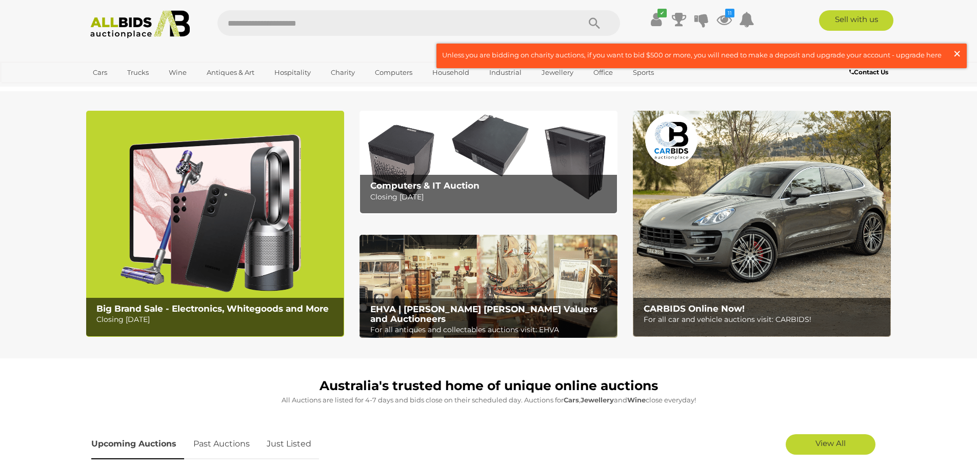
click at [957, 55] on span "×" at bounding box center [956, 54] width 9 height 20
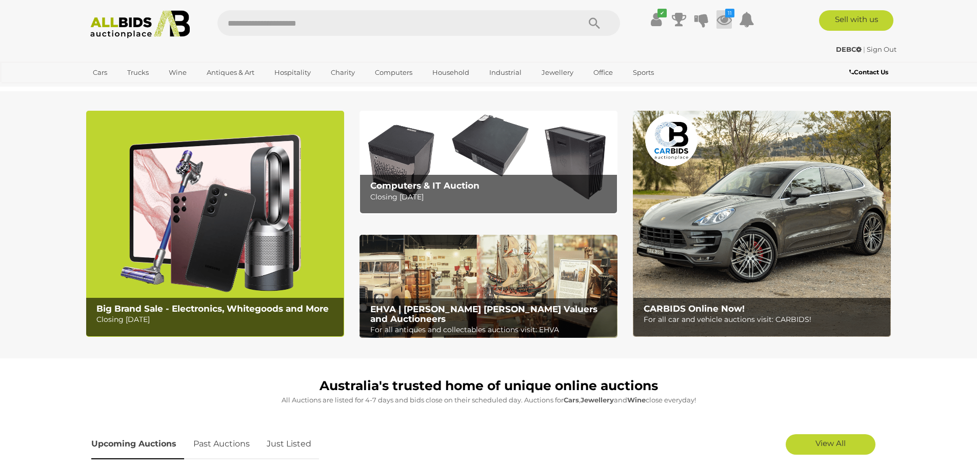
click at [730, 22] on icon at bounding box center [723, 19] width 15 height 18
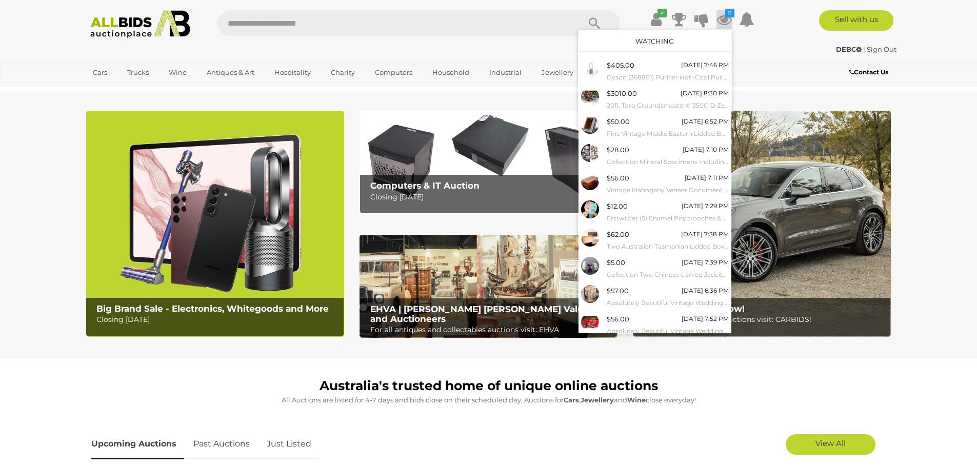
click at [650, 37] on link "Watching" at bounding box center [654, 41] width 38 height 8
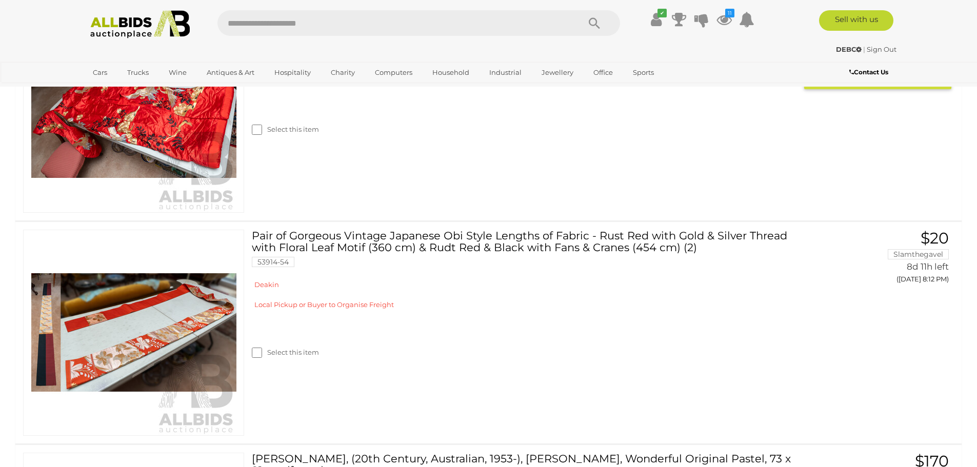
scroll to position [1880, 0]
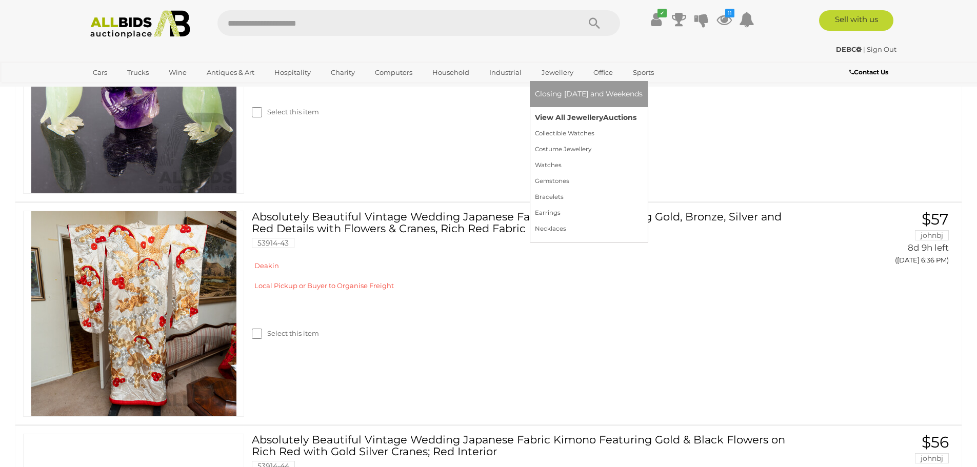
click at [565, 118] on link "View All Jewellery Auctions" at bounding box center [589, 118] width 108 height 16
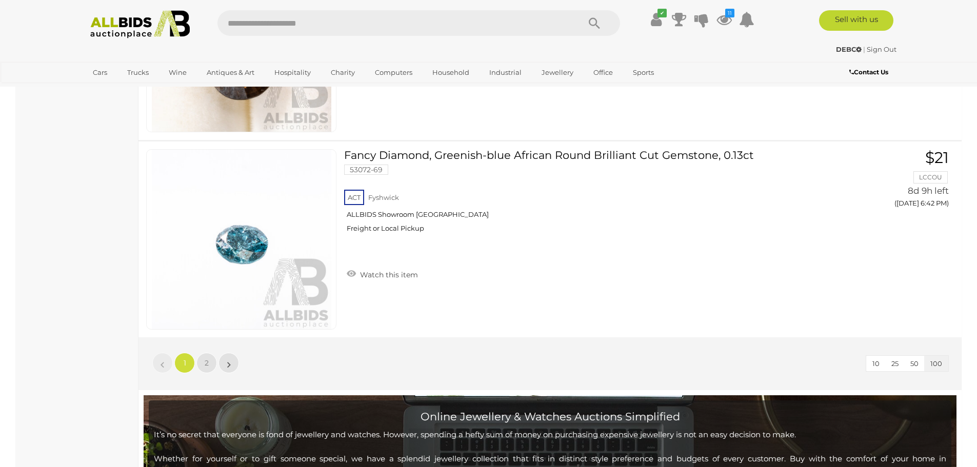
scroll to position [19735, 0]
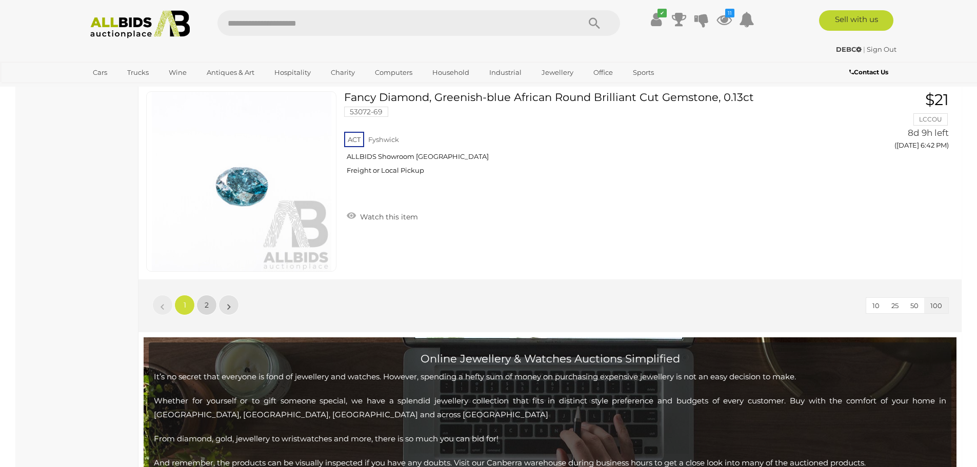
click at [207, 314] on link "2" at bounding box center [206, 305] width 21 height 21
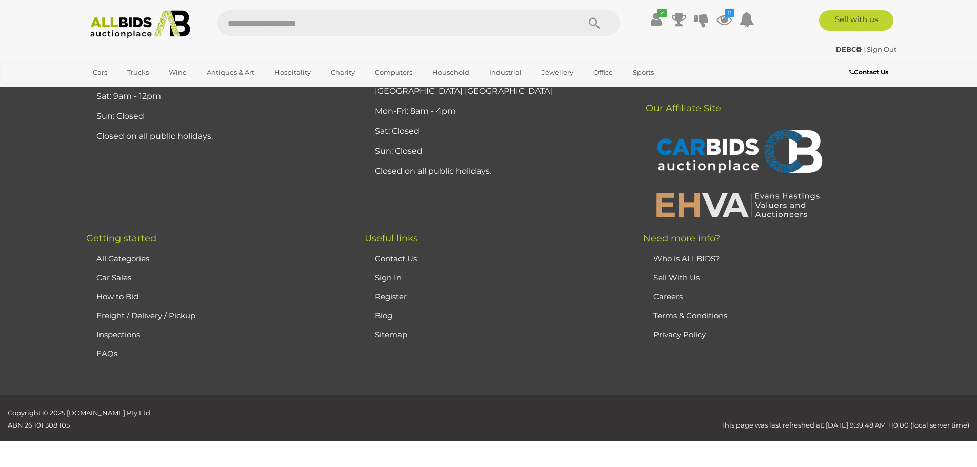
scroll to position [177, 0]
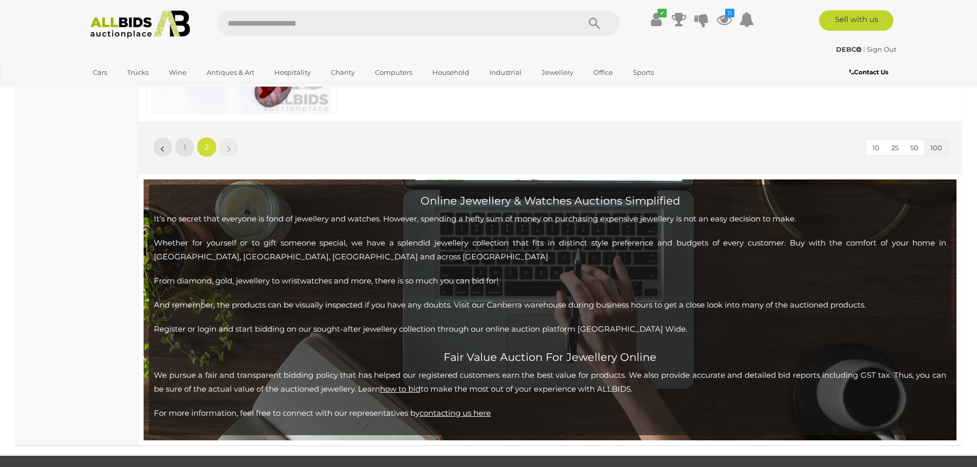
scroll to position [12821, 0]
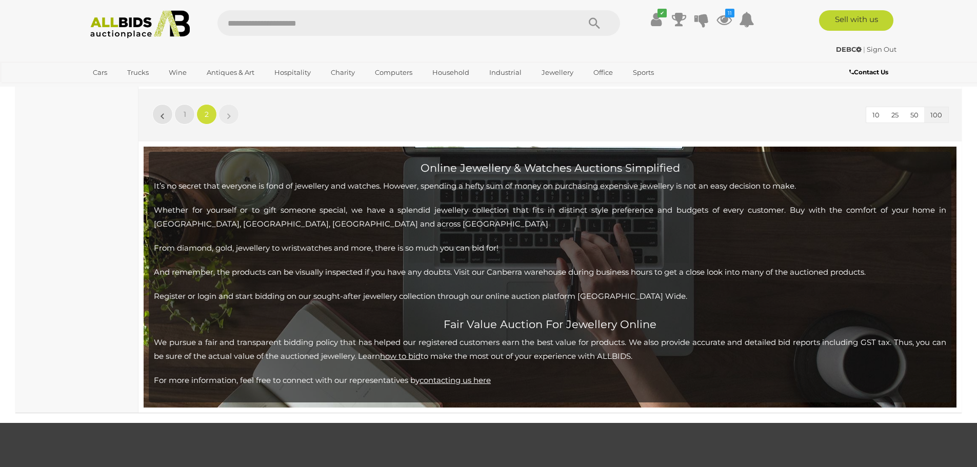
click at [94, 33] on img at bounding box center [140, 24] width 111 height 28
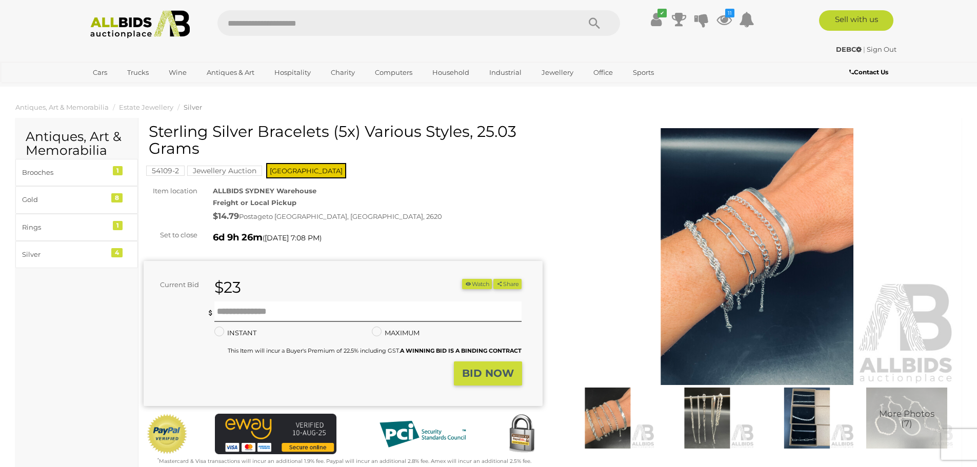
click at [792, 258] on img at bounding box center [757, 256] width 399 height 257
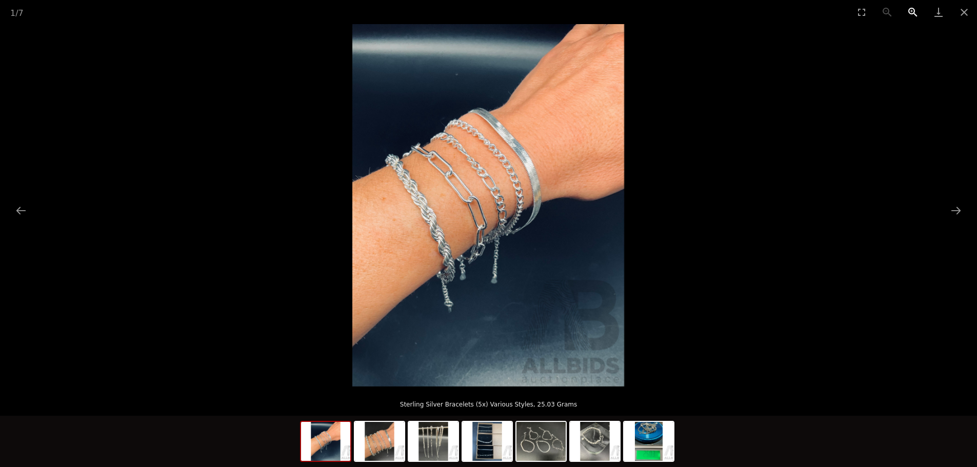
click at [908, 13] on button "Zoom in" at bounding box center [913, 12] width 26 height 24
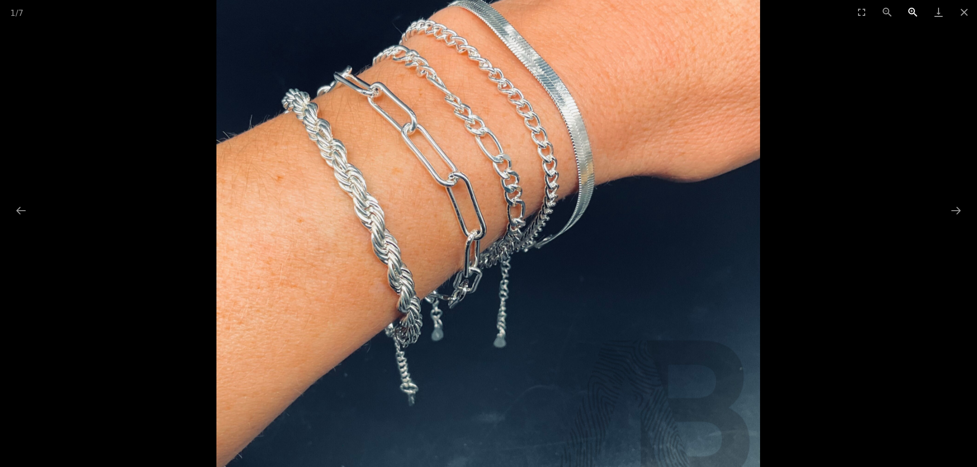
click at [908, 13] on button "Zoom in" at bounding box center [913, 12] width 26 height 24
